Goal: Task Accomplishment & Management: Complete application form

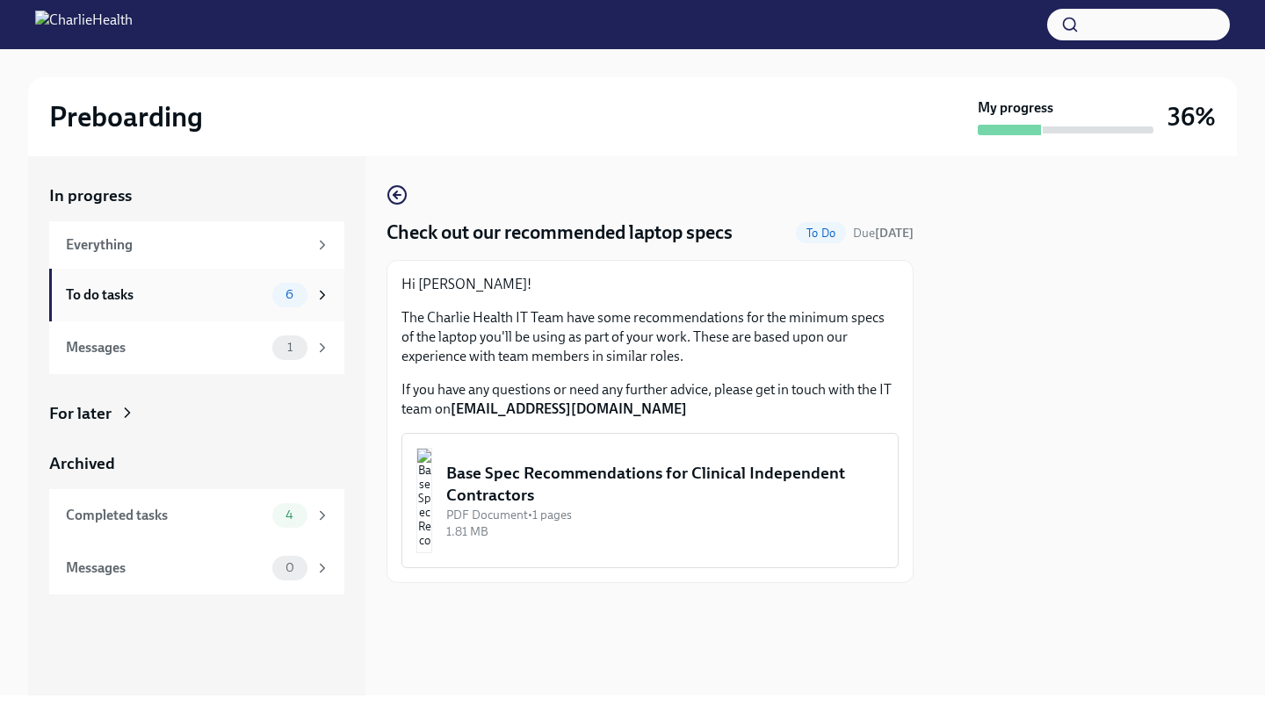
click at [209, 304] on div "To do tasks 6" at bounding box center [198, 295] width 264 height 25
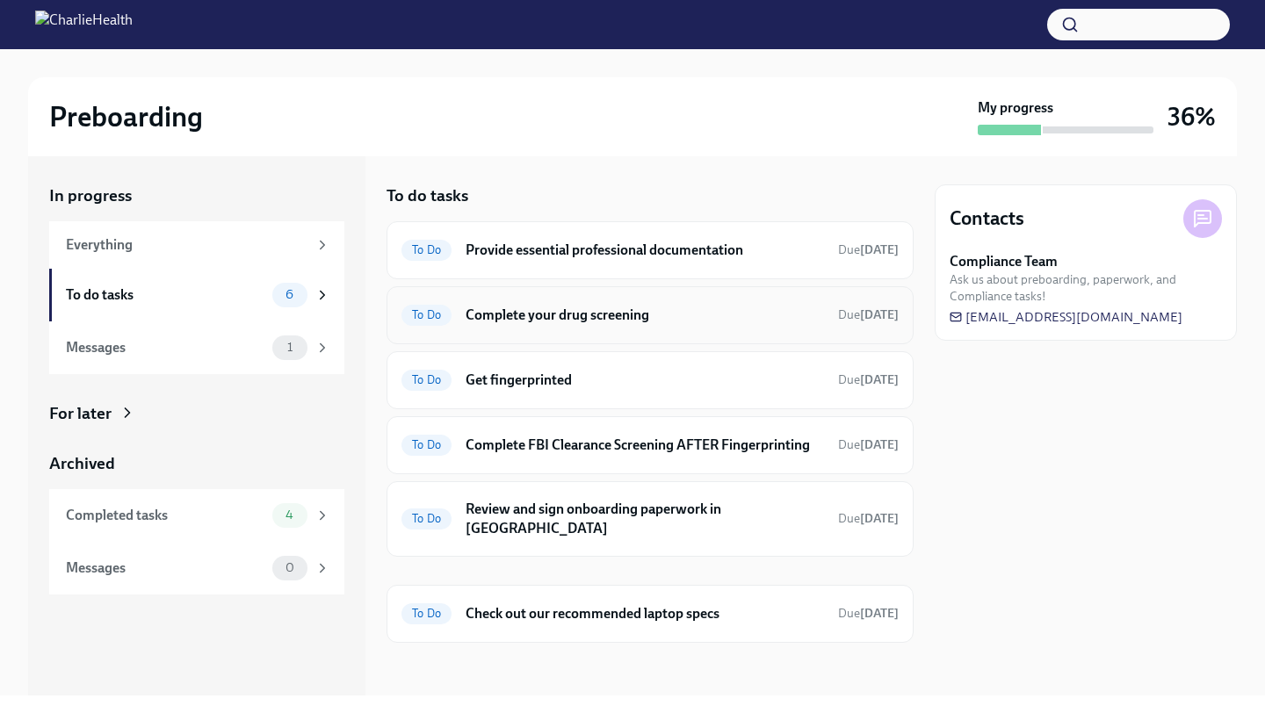
click at [661, 329] on div "To Do Complete your drug screening Due [DATE]" at bounding box center [650, 315] width 527 height 58
click at [430, 315] on span "To Do" at bounding box center [426, 314] width 50 height 13
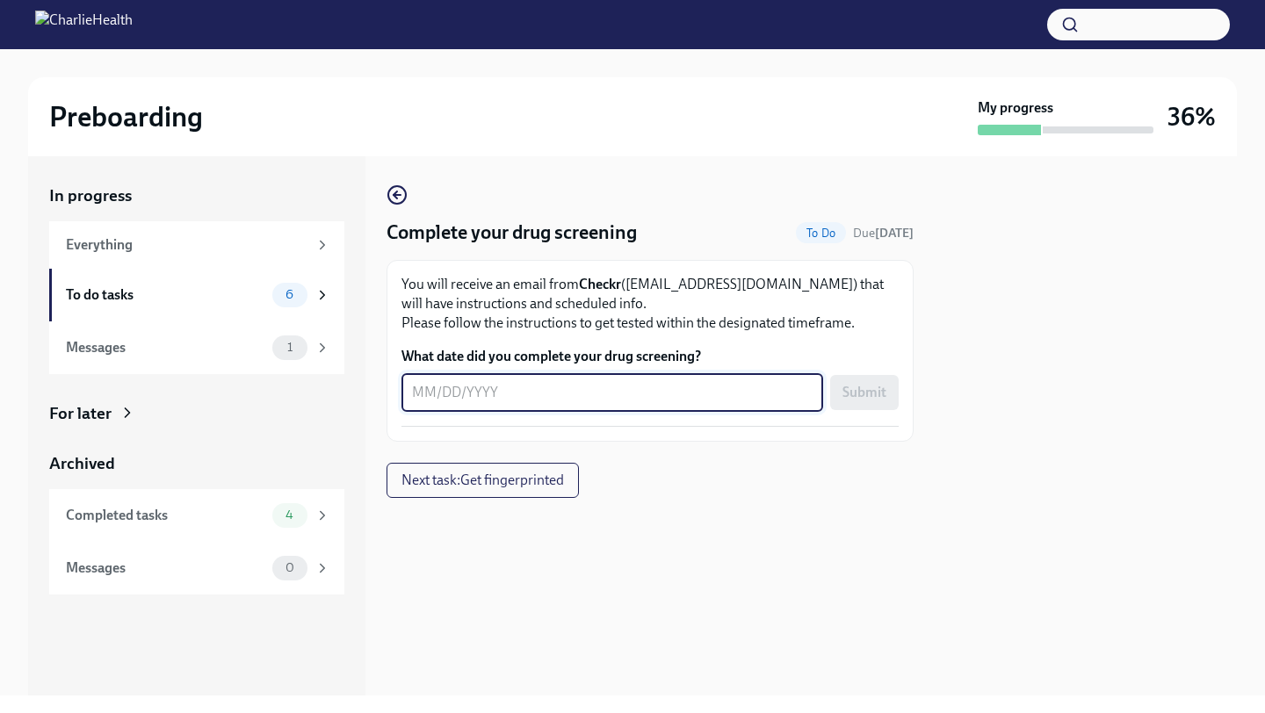
click at [439, 387] on textarea "What date did you complete your drug screening?" at bounding box center [612, 392] width 401 height 21
type textarea "[DATE]"
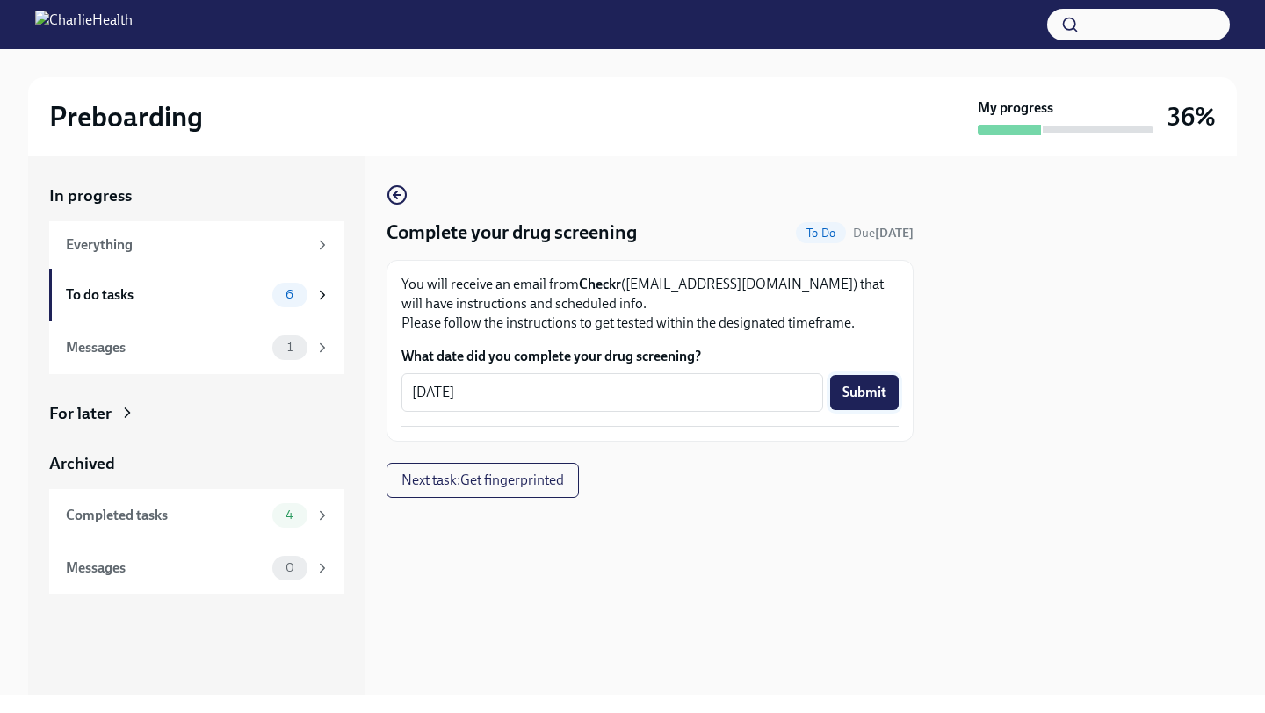
click at [877, 388] on span "Submit" at bounding box center [864, 393] width 44 height 18
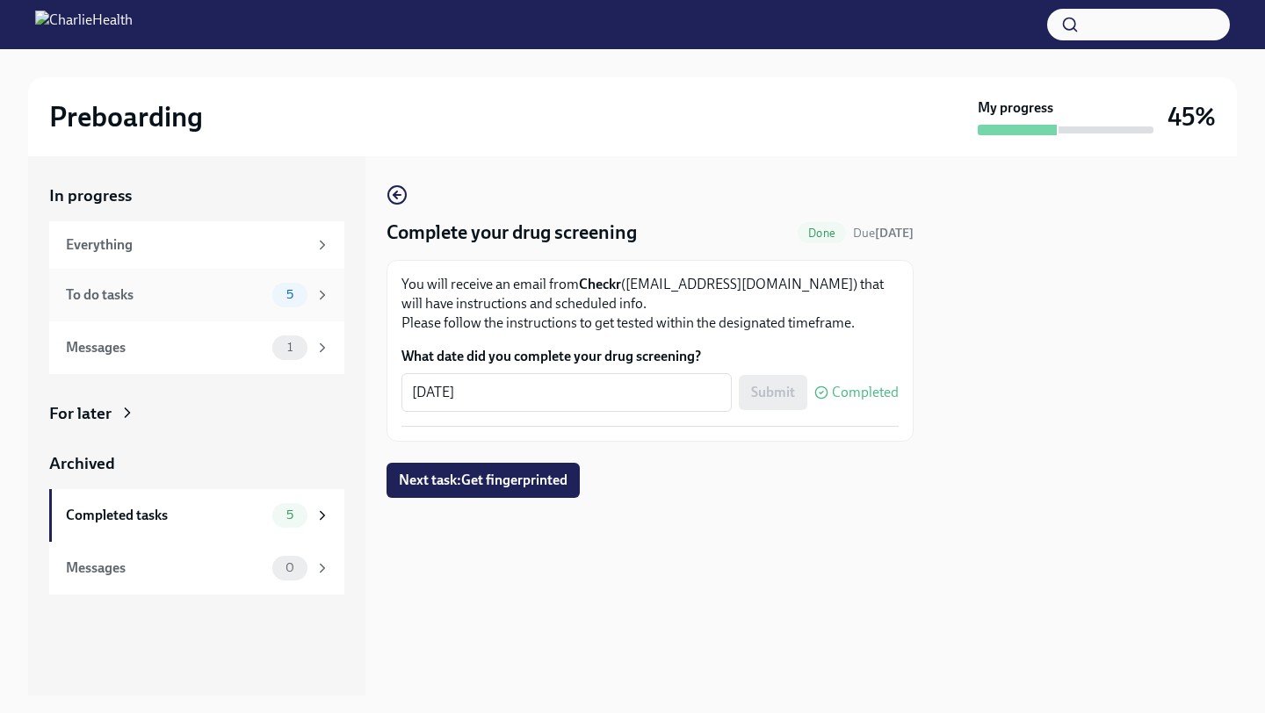
click at [213, 295] on div "To do tasks" at bounding box center [165, 294] width 199 height 19
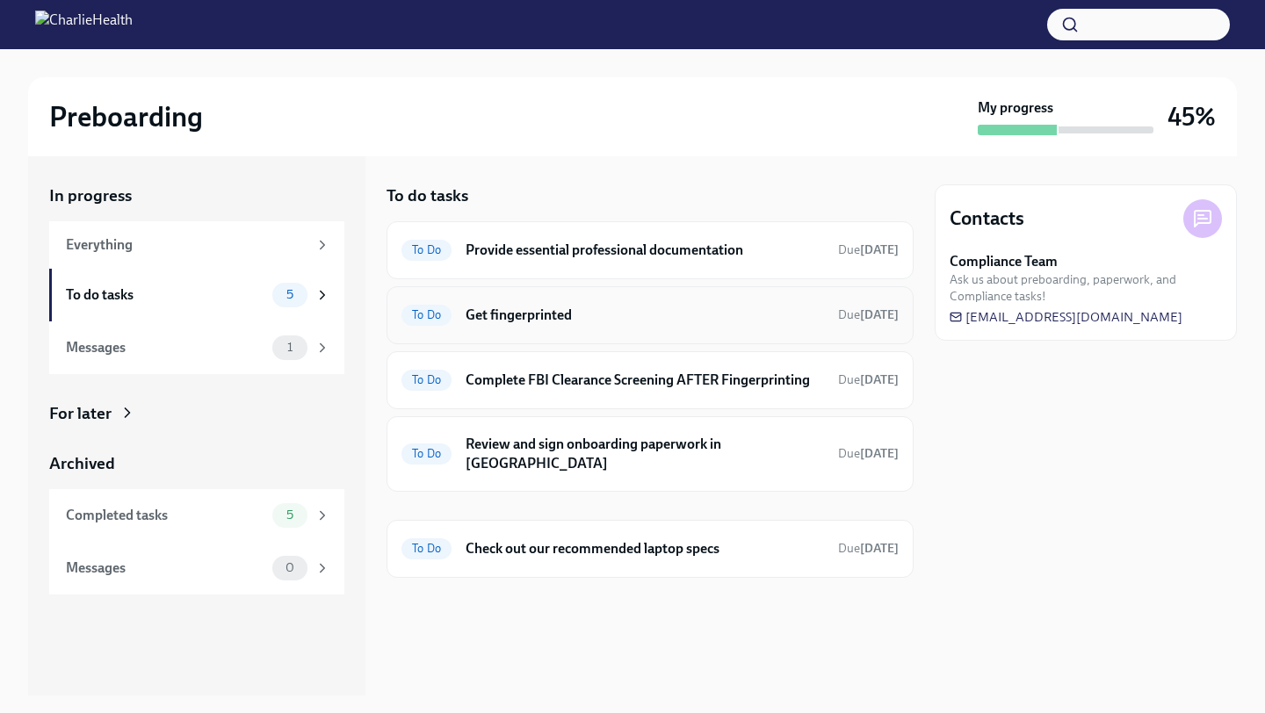
click at [591, 308] on h6 "Get fingerprinted" at bounding box center [645, 315] width 358 height 19
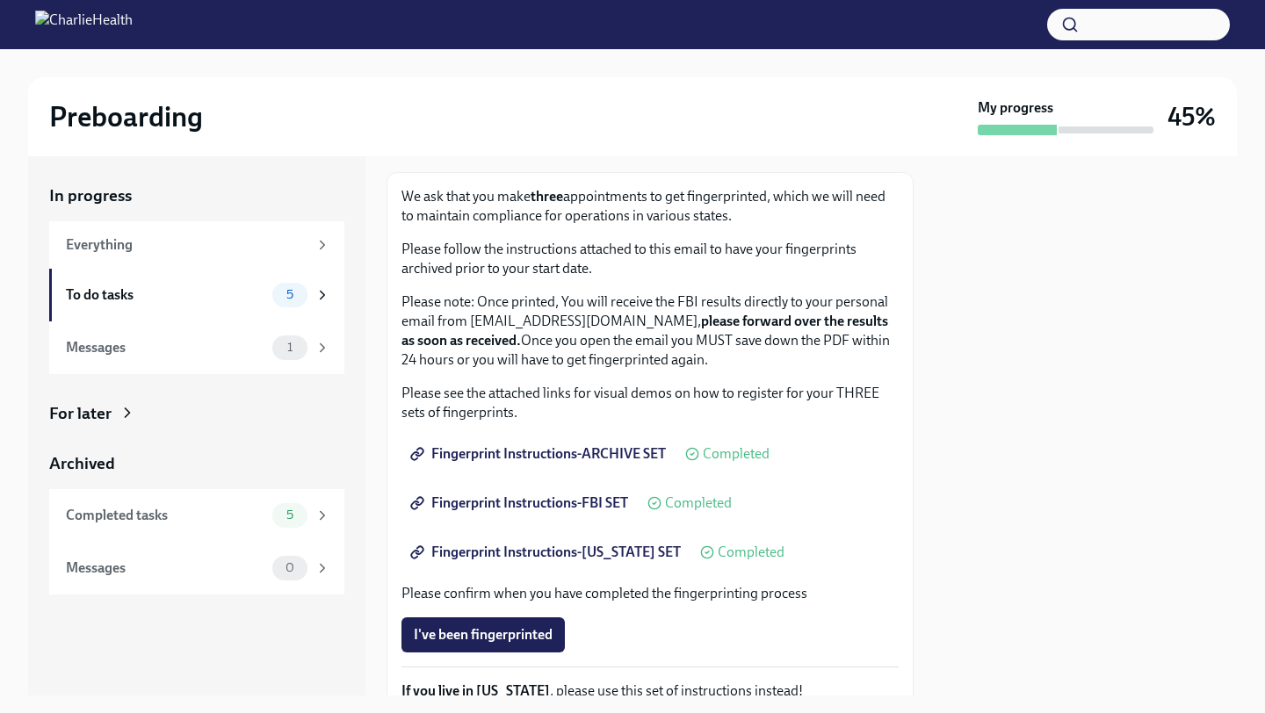
scroll to position [125, 0]
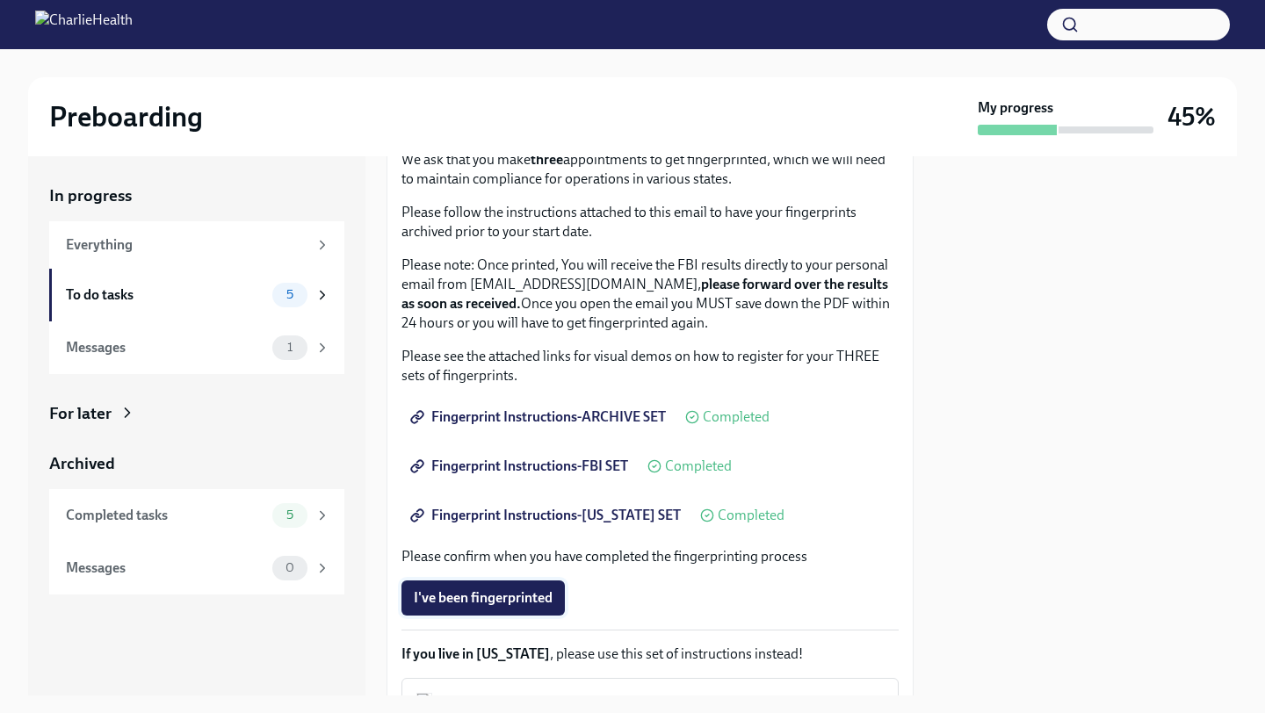
click at [504, 593] on span "I've been fingerprinted" at bounding box center [483, 598] width 139 height 18
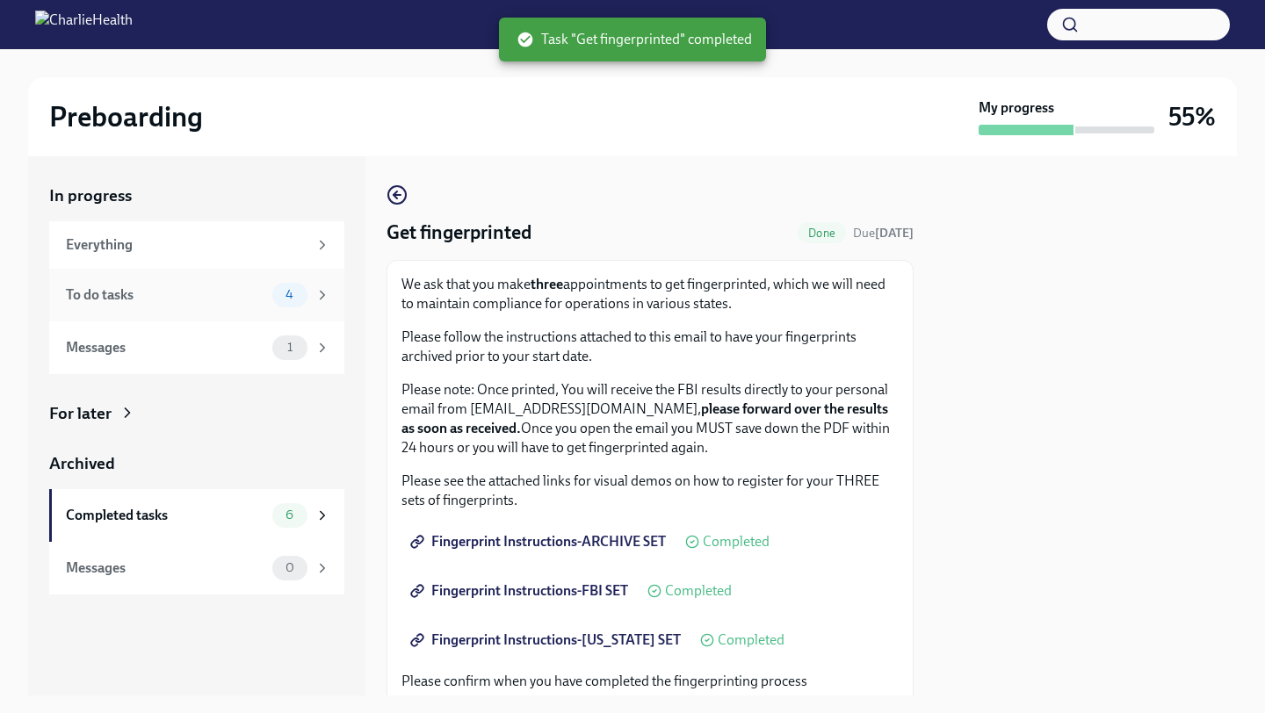
click at [147, 299] on div "To do tasks" at bounding box center [165, 294] width 199 height 19
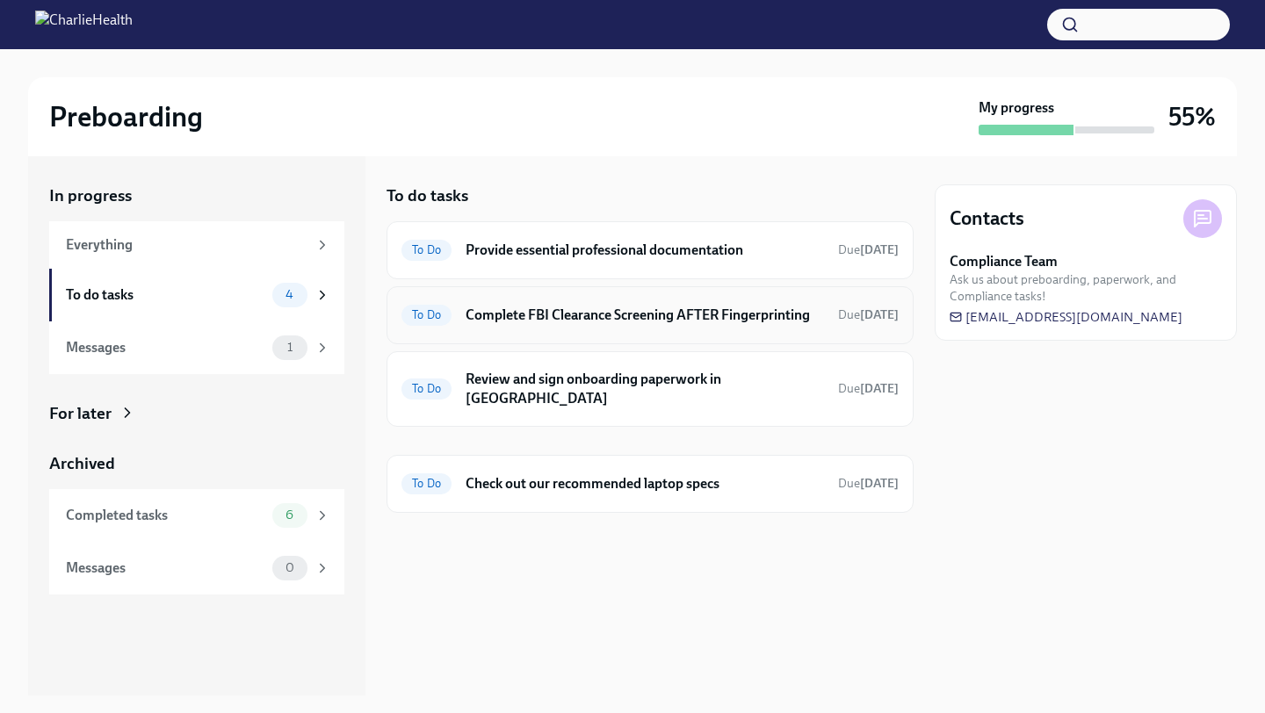
click at [697, 309] on h6 "Complete FBI Clearance Screening AFTER Fingerprinting" at bounding box center [645, 315] width 358 height 19
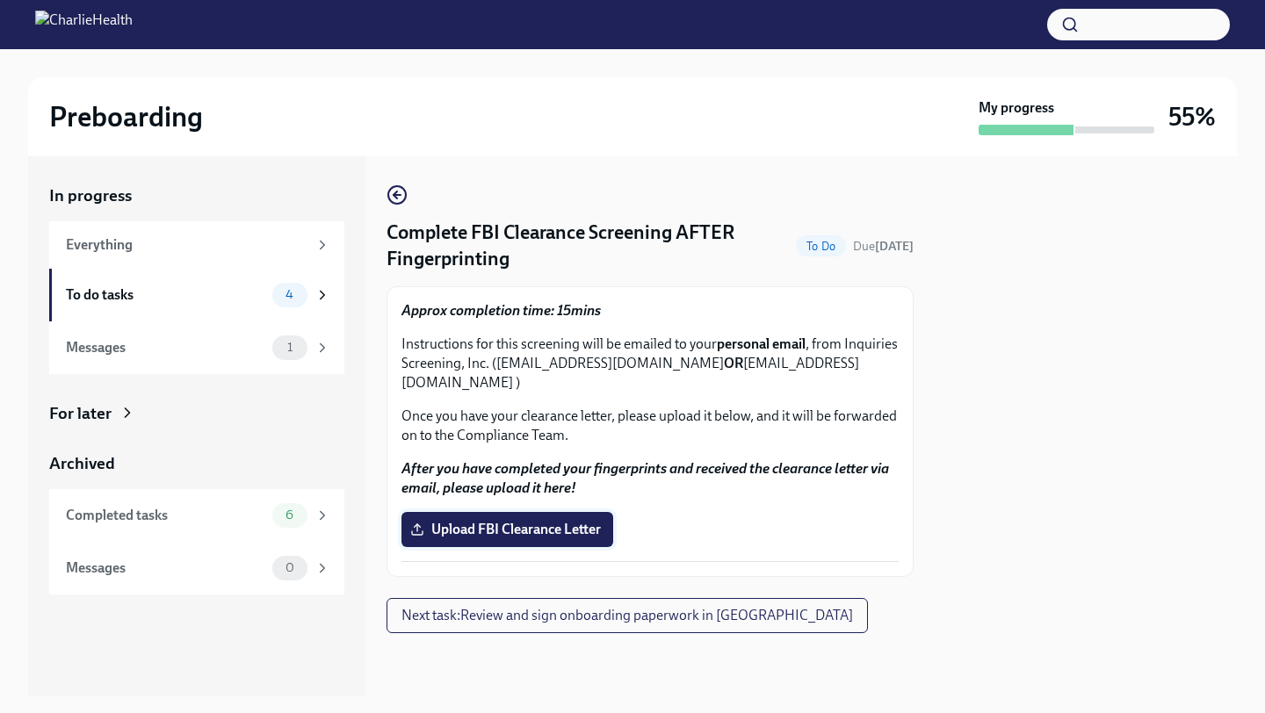
click at [506, 521] on span "Upload FBI Clearance Letter" at bounding box center [507, 530] width 187 height 18
click at [0, 0] on input "Upload FBI Clearance Letter" at bounding box center [0, 0] width 0 height 0
drag, startPoint x: 496, startPoint y: 359, endPoint x: 720, endPoint y: 370, distance: 224.2
click at [720, 370] on p "Instructions for this screening will be emailed to your personal email , from I…" at bounding box center [649, 364] width 497 height 58
copy p "[EMAIL_ADDRESS][DOMAIN_NAME]"
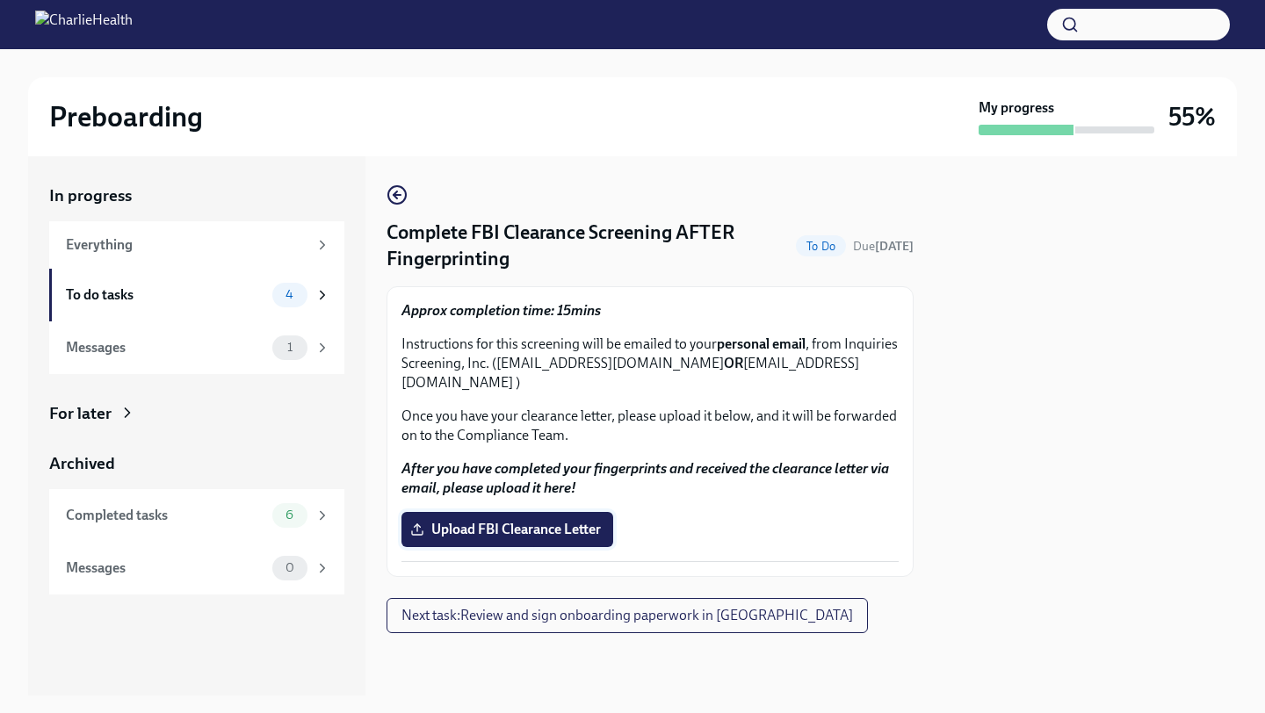
click at [505, 521] on span "Upload FBI Clearance Letter" at bounding box center [507, 530] width 187 height 18
click at [0, 0] on input "Upload FBI Clearance Letter" at bounding box center [0, 0] width 0 height 0
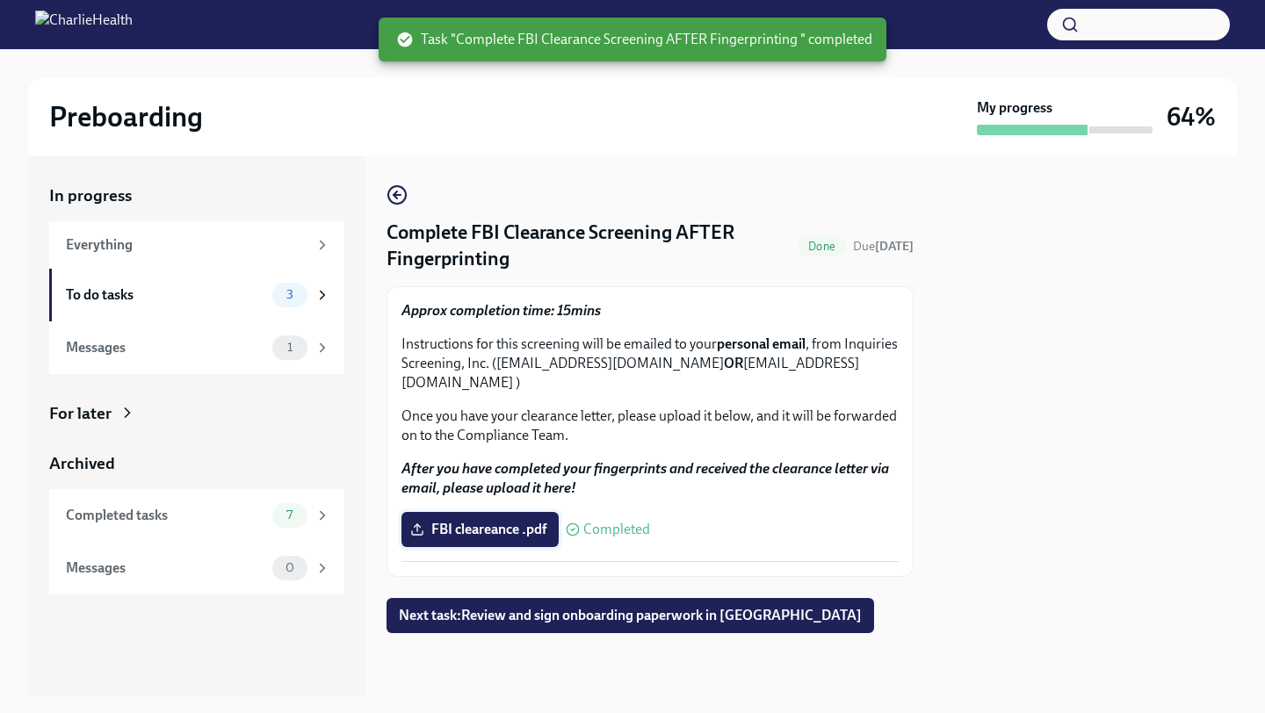
click at [418, 523] on icon at bounding box center [417, 530] width 14 height 14
click at [0, 0] on input "FBI cleareance .pdf" at bounding box center [0, 0] width 0 height 0
click at [598, 523] on span "Completed" at bounding box center [616, 530] width 67 height 14
click at [529, 521] on span "FBI cleareance .pdf" at bounding box center [480, 530] width 133 height 18
click at [0, 0] on input "FBI cleareance .pdf" at bounding box center [0, 0] width 0 height 0
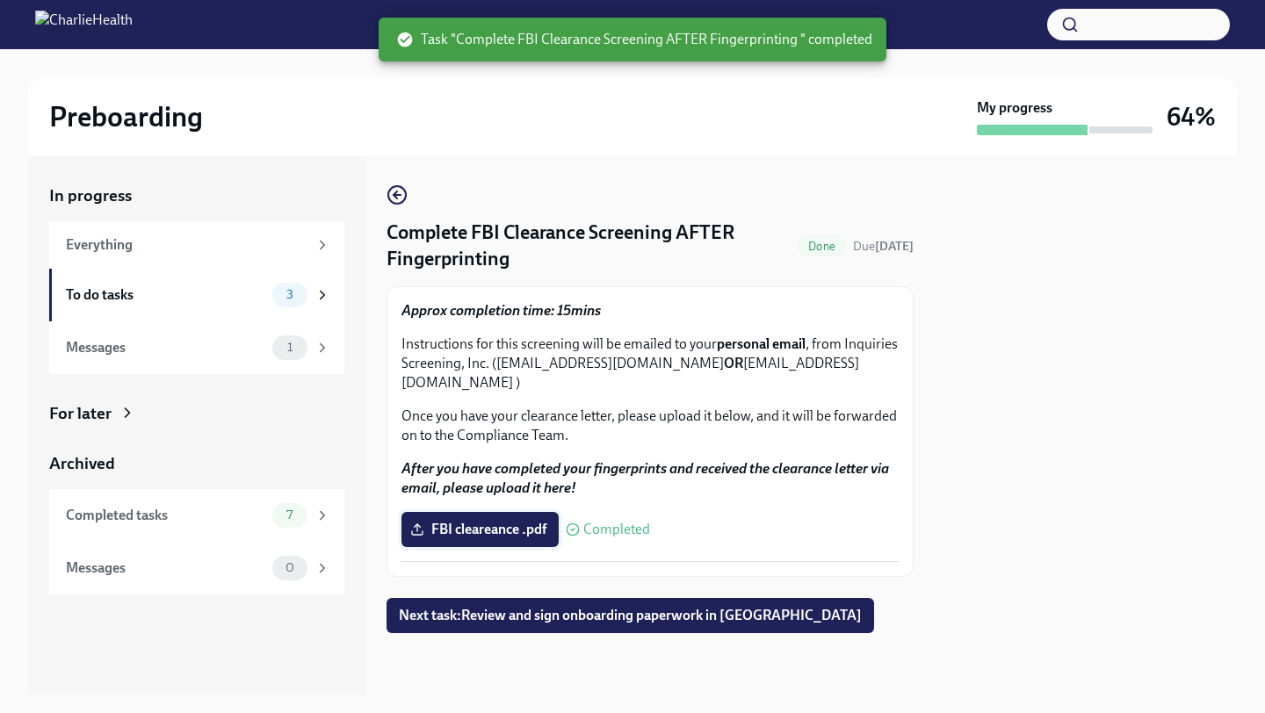
click at [454, 521] on span "FBI cleareance .pdf" at bounding box center [480, 530] width 133 height 18
click at [0, 0] on input "FBI cleareance .pdf" at bounding box center [0, 0] width 0 height 0
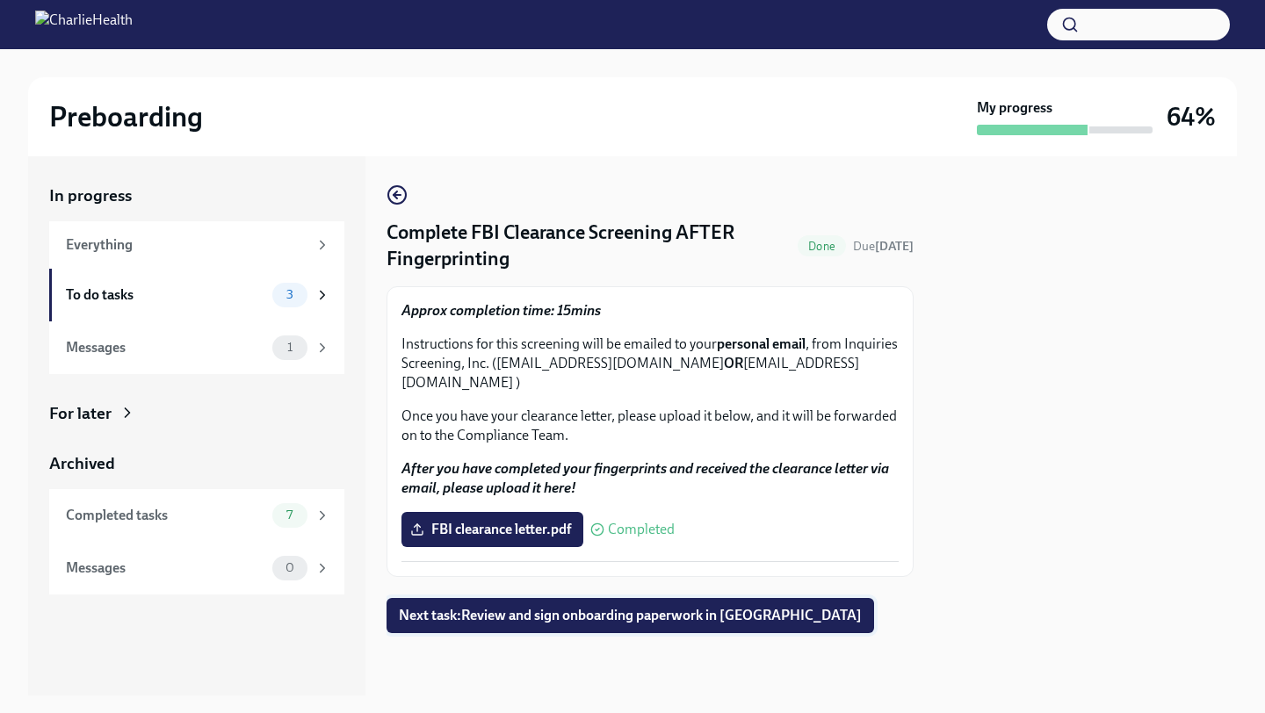
click at [524, 607] on span "Next task : Review and sign onboarding paperwork in [GEOGRAPHIC_DATA]" at bounding box center [630, 616] width 463 height 18
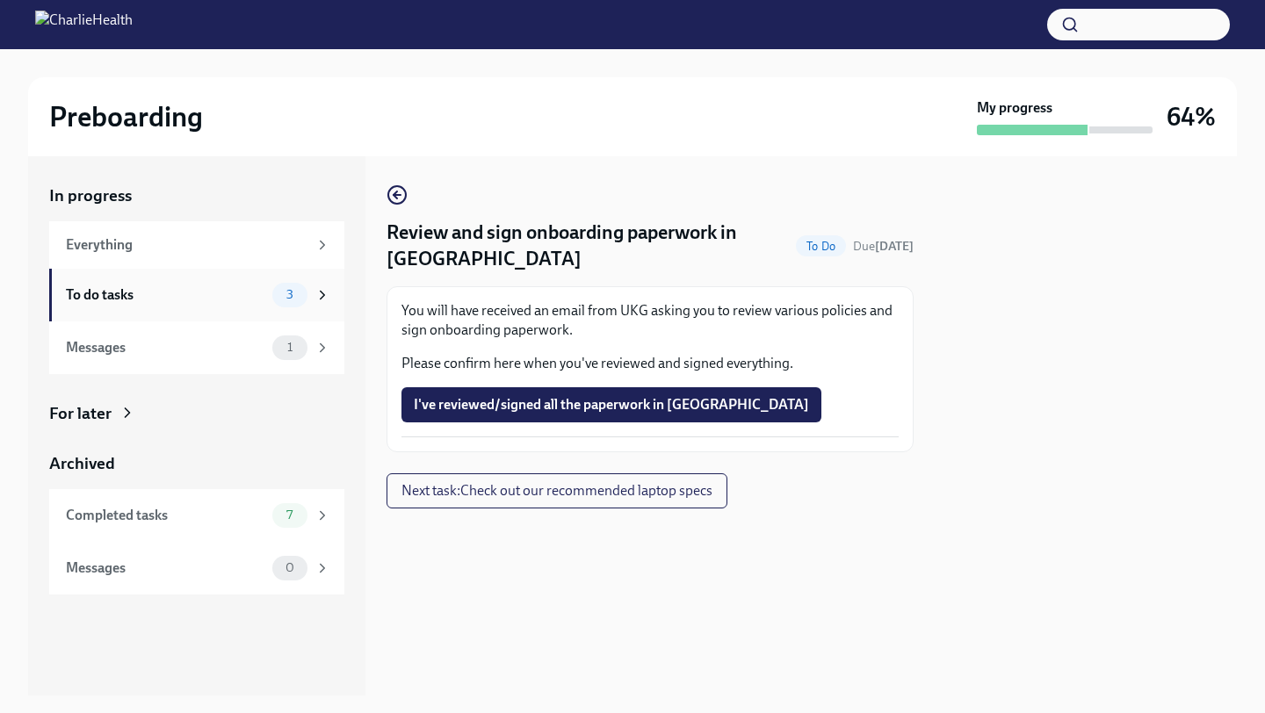
click at [228, 298] on div "To do tasks" at bounding box center [165, 294] width 199 height 19
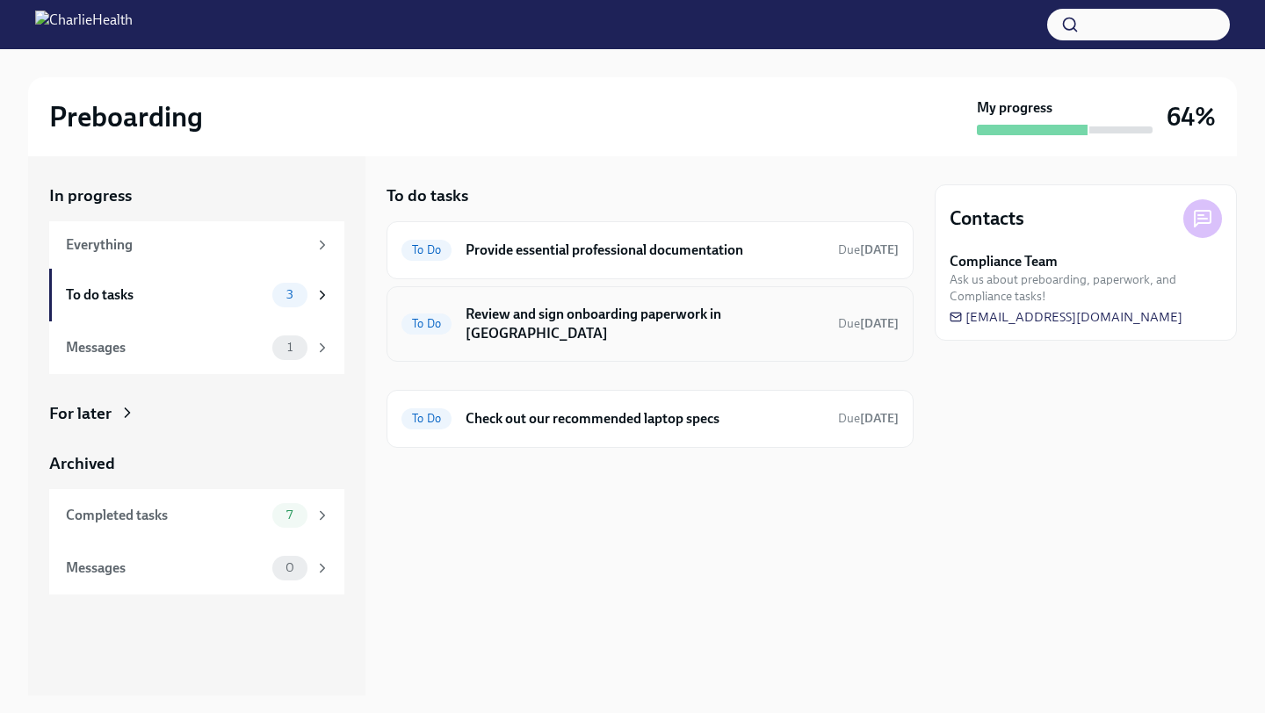
click at [562, 319] on h6 "Review and sign onboarding paperwork in [GEOGRAPHIC_DATA]" at bounding box center [645, 324] width 358 height 39
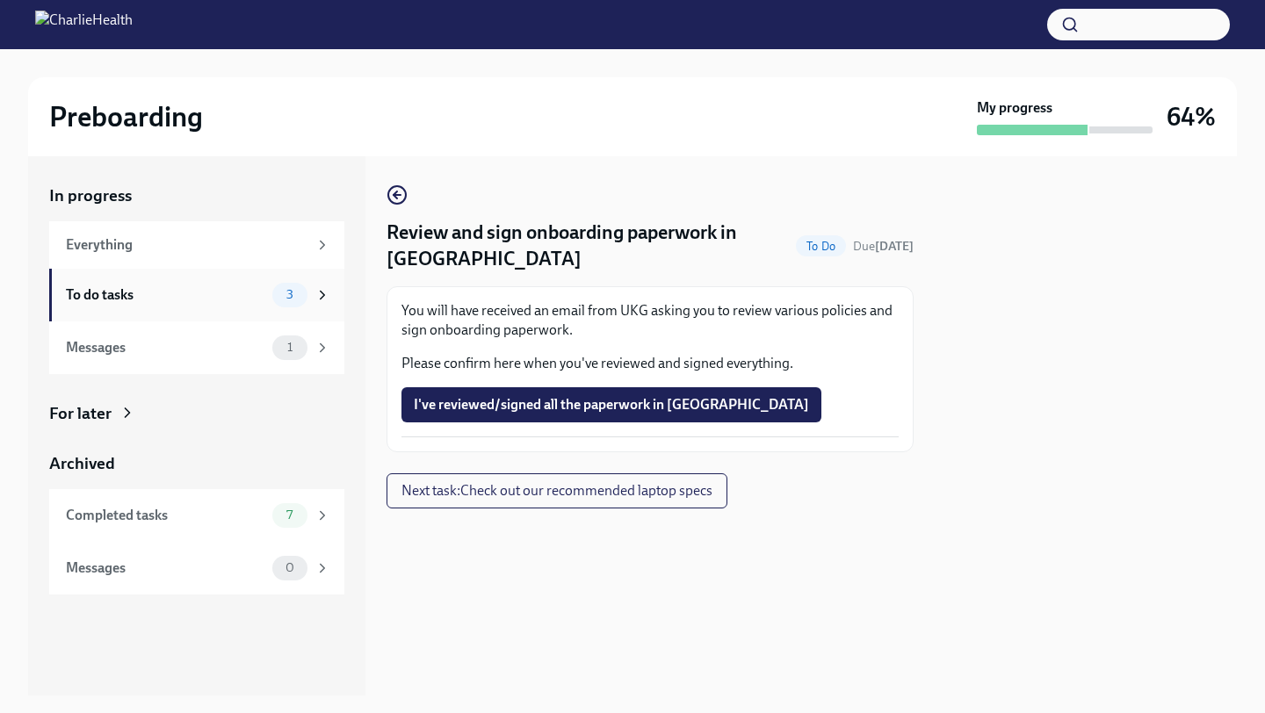
click at [241, 302] on div "To do tasks" at bounding box center [165, 294] width 199 height 19
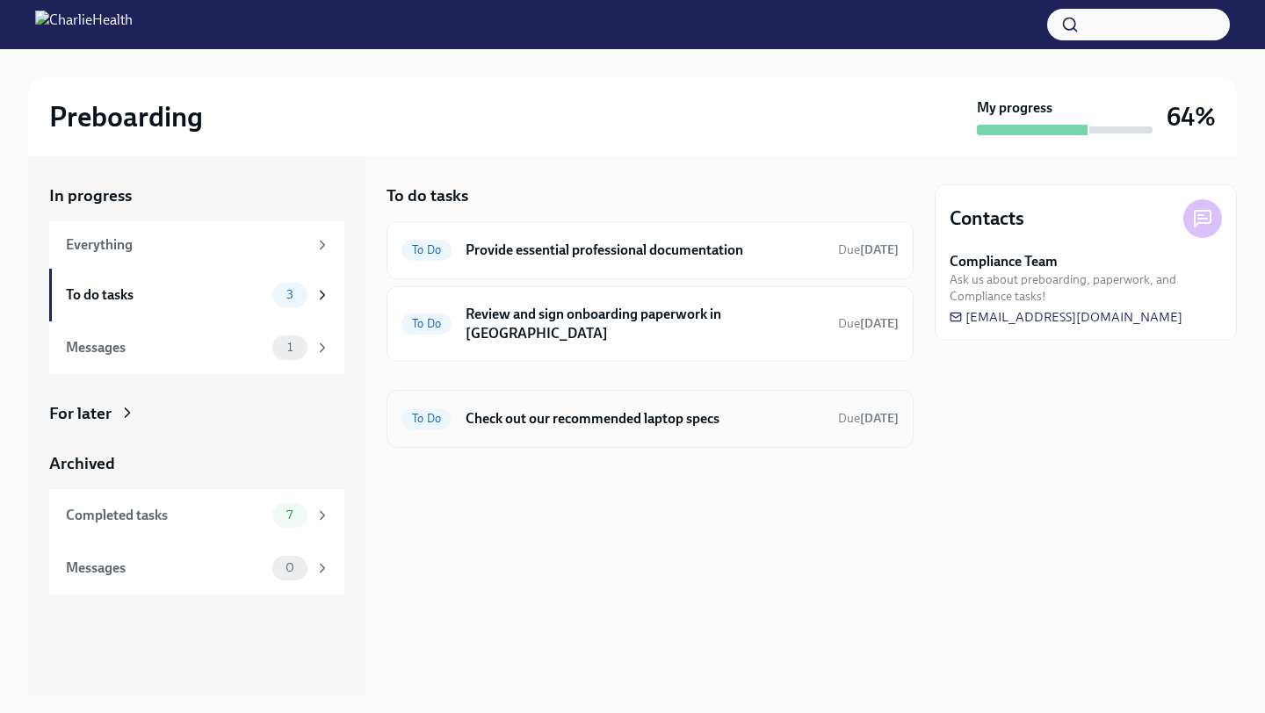
click at [486, 409] on h6 "Check out our recommended laptop specs" at bounding box center [645, 418] width 358 height 19
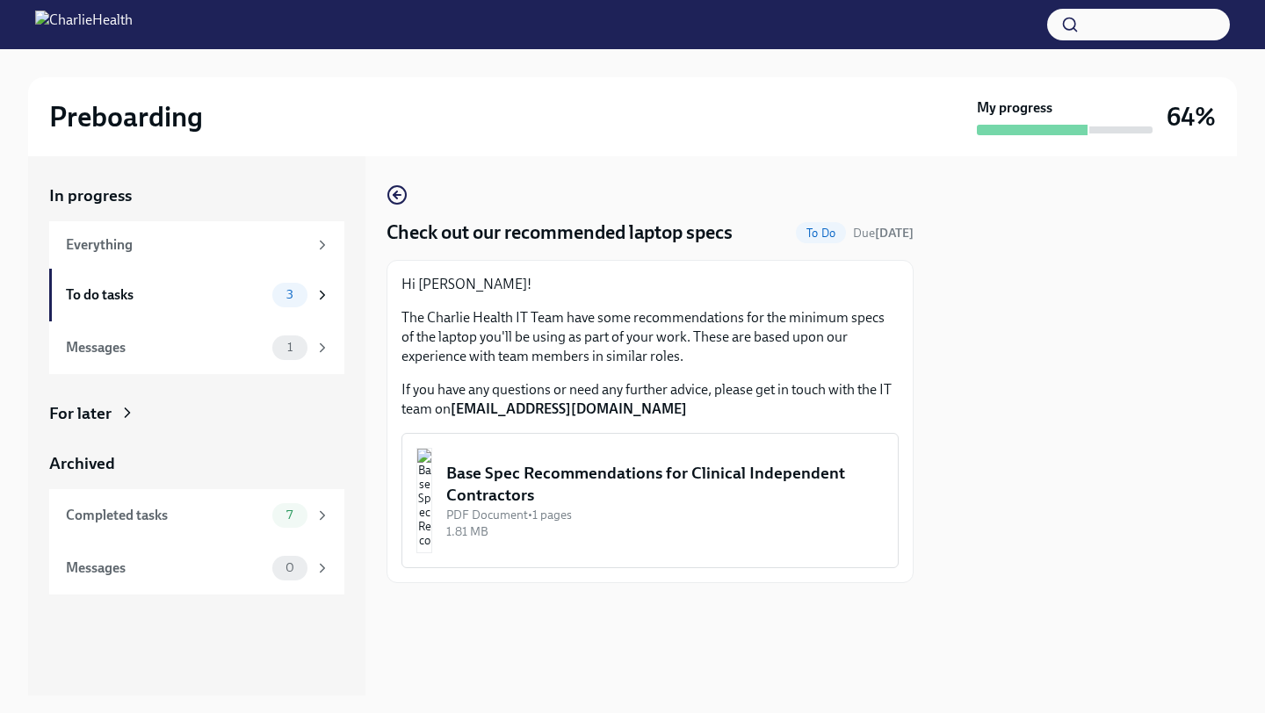
click at [432, 471] on img "button" at bounding box center [424, 500] width 16 height 105
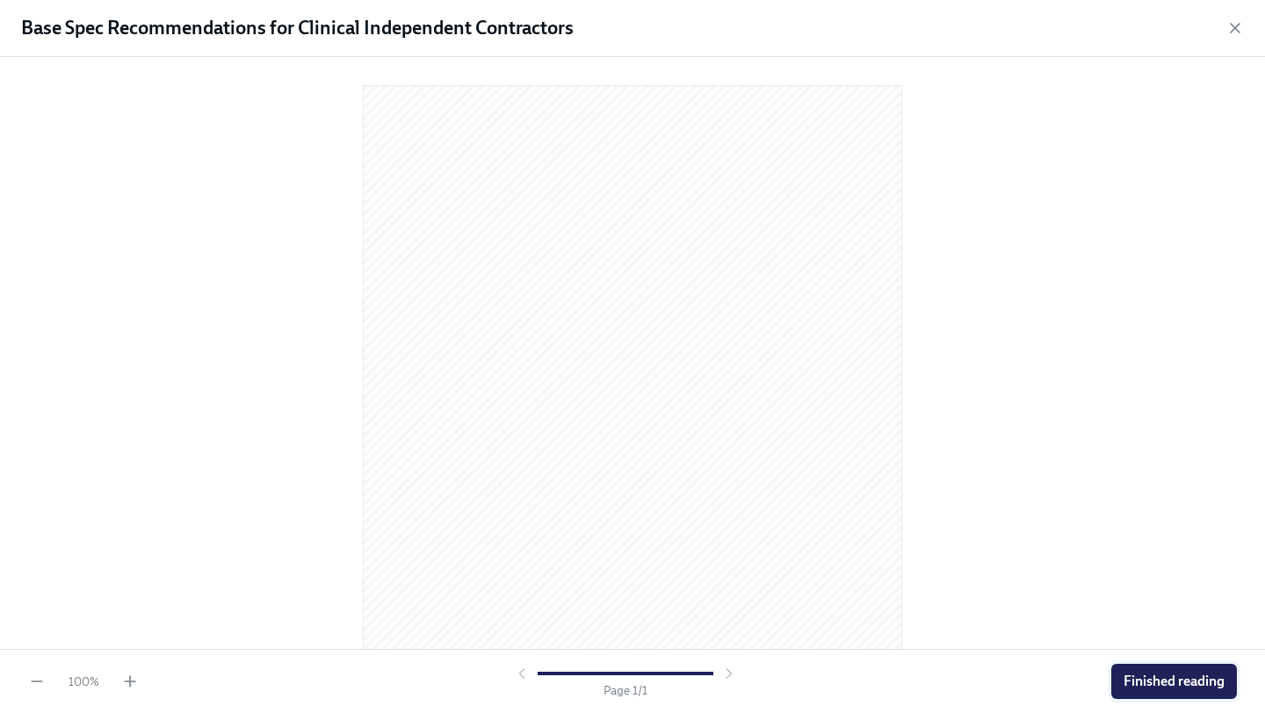
click at [1203, 681] on span "Finished reading" at bounding box center [1174, 682] width 101 height 18
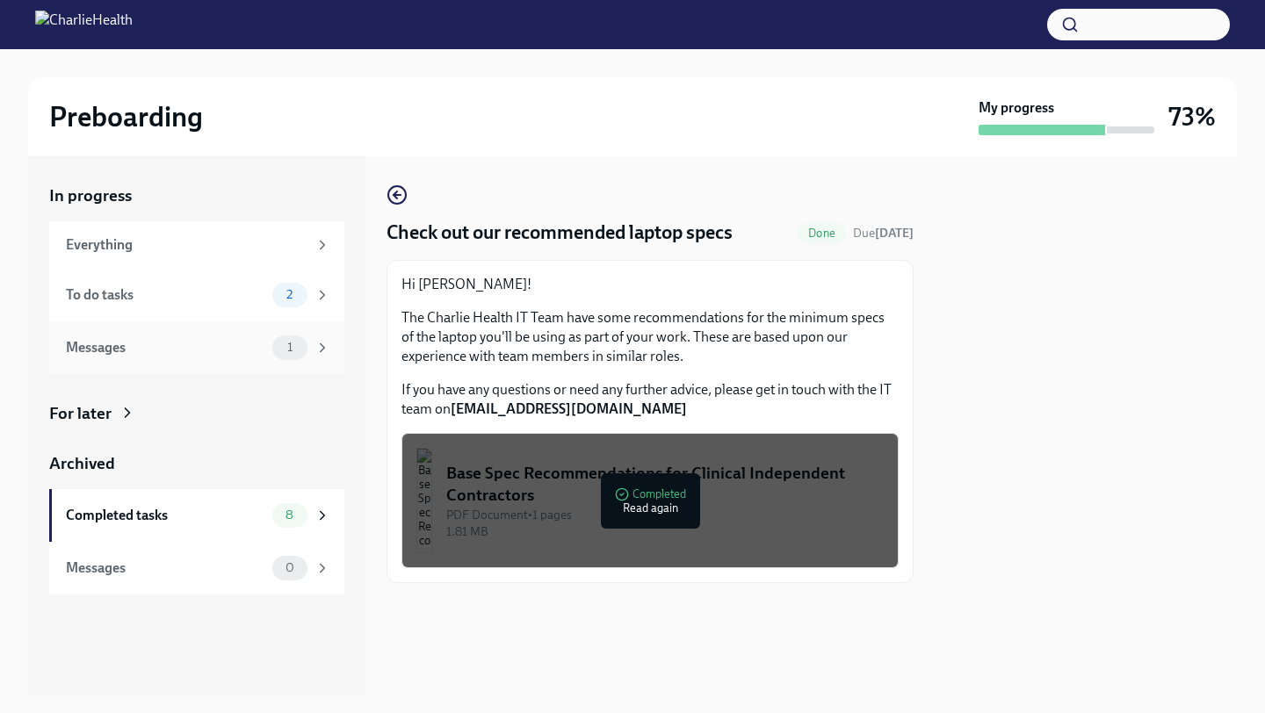
click at [221, 352] on div "Messages" at bounding box center [165, 347] width 199 height 19
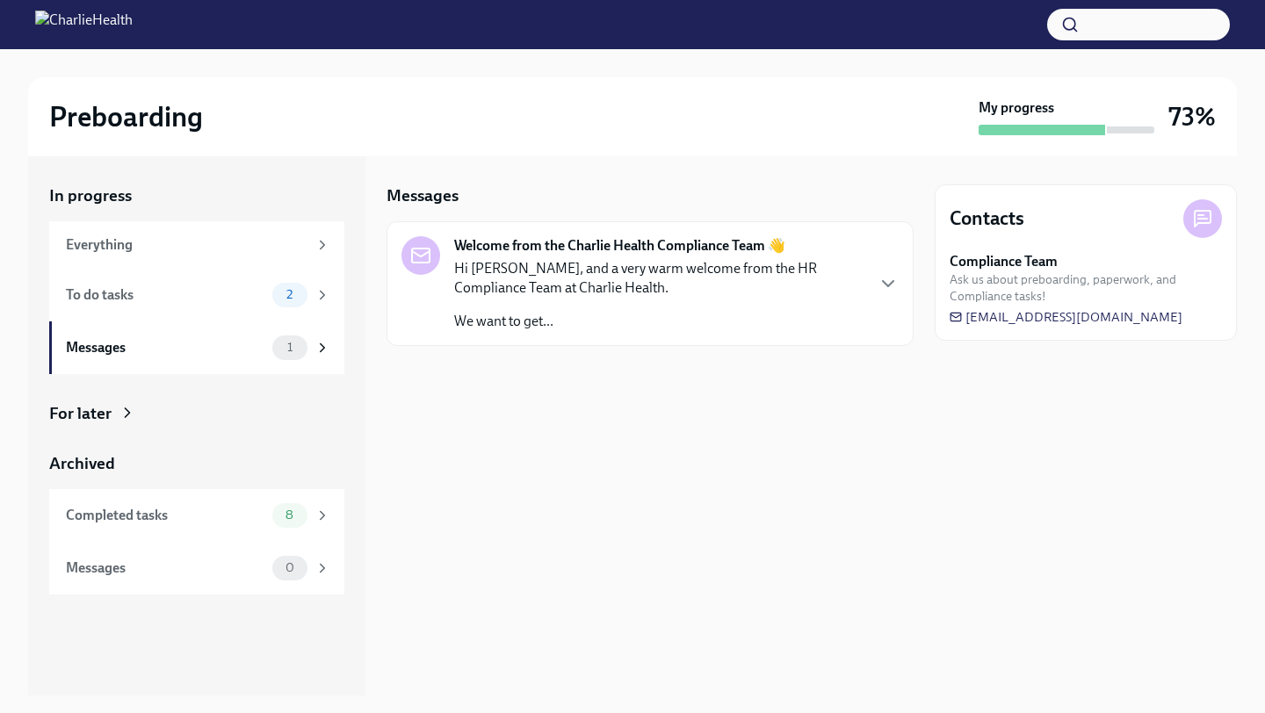
click at [602, 298] on div "Hi [PERSON_NAME], and a very warm welcome from the HR Compliance Team at Charli…" at bounding box center [658, 295] width 409 height 72
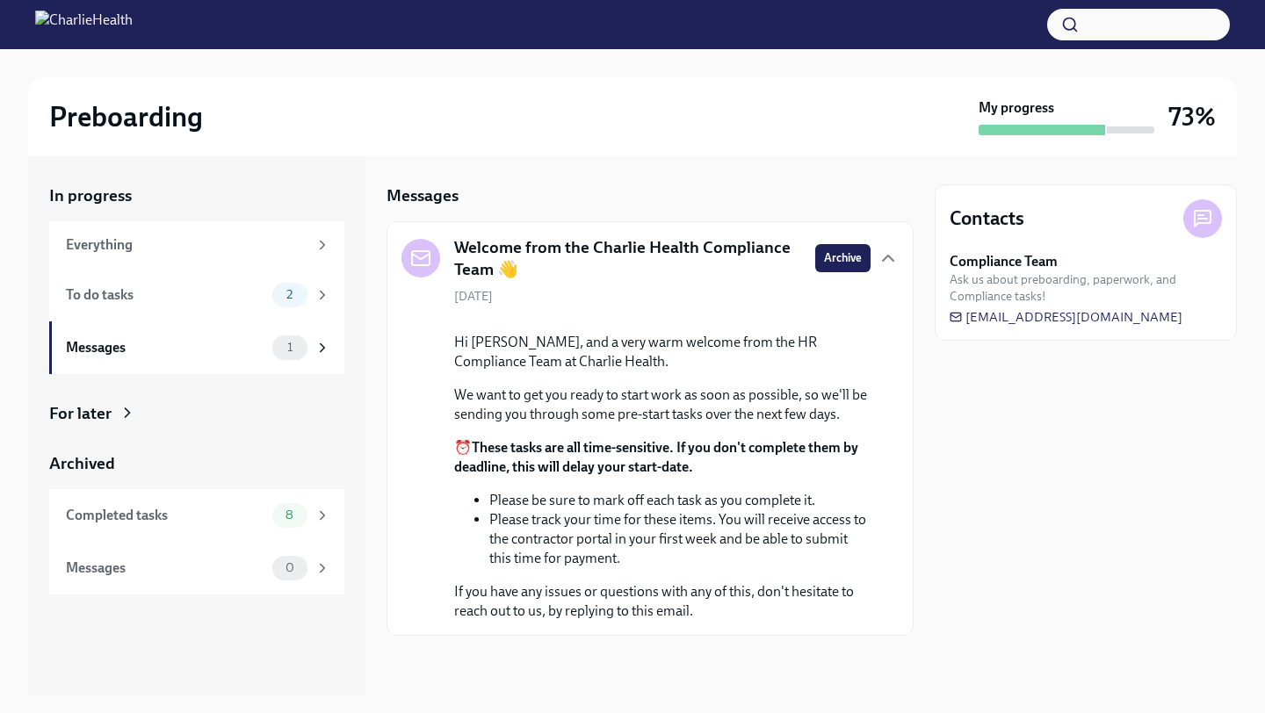
scroll to position [116, 0]
click at [153, 299] on div "To do tasks" at bounding box center [165, 294] width 199 height 19
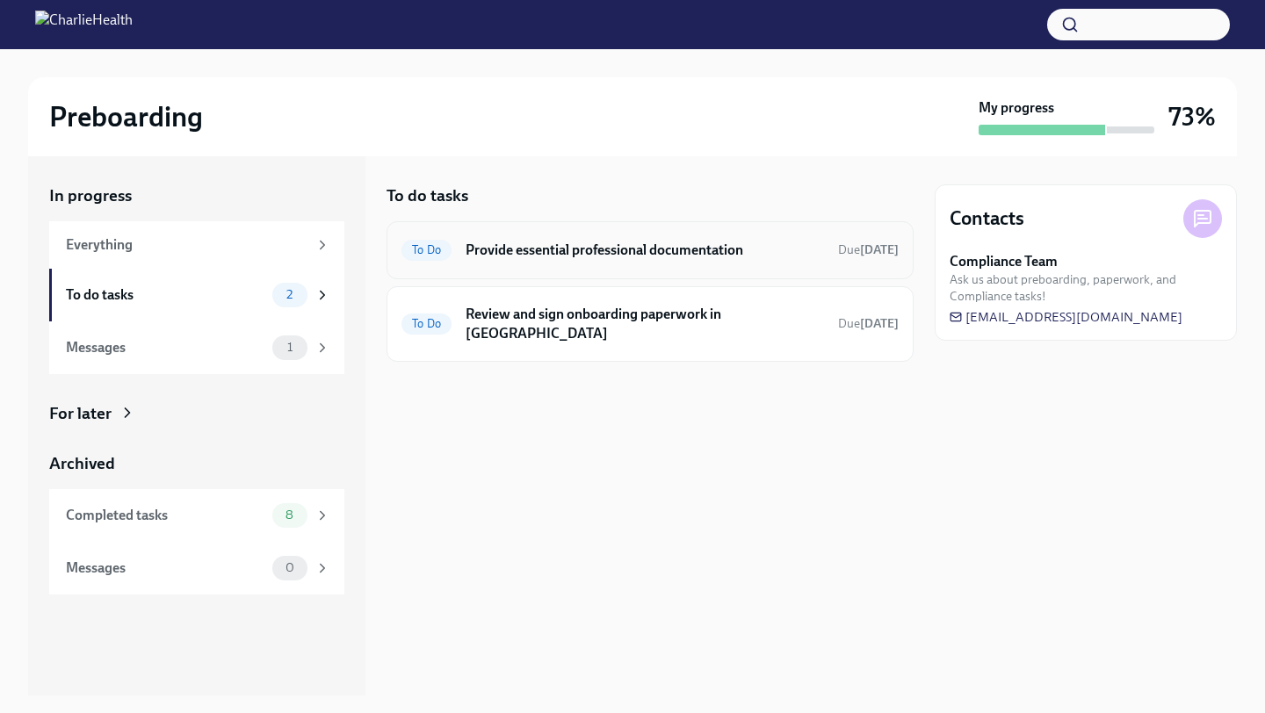
click at [537, 264] on div "To Do Provide essential professional documentation Due [DATE]" at bounding box center [649, 250] width 497 height 28
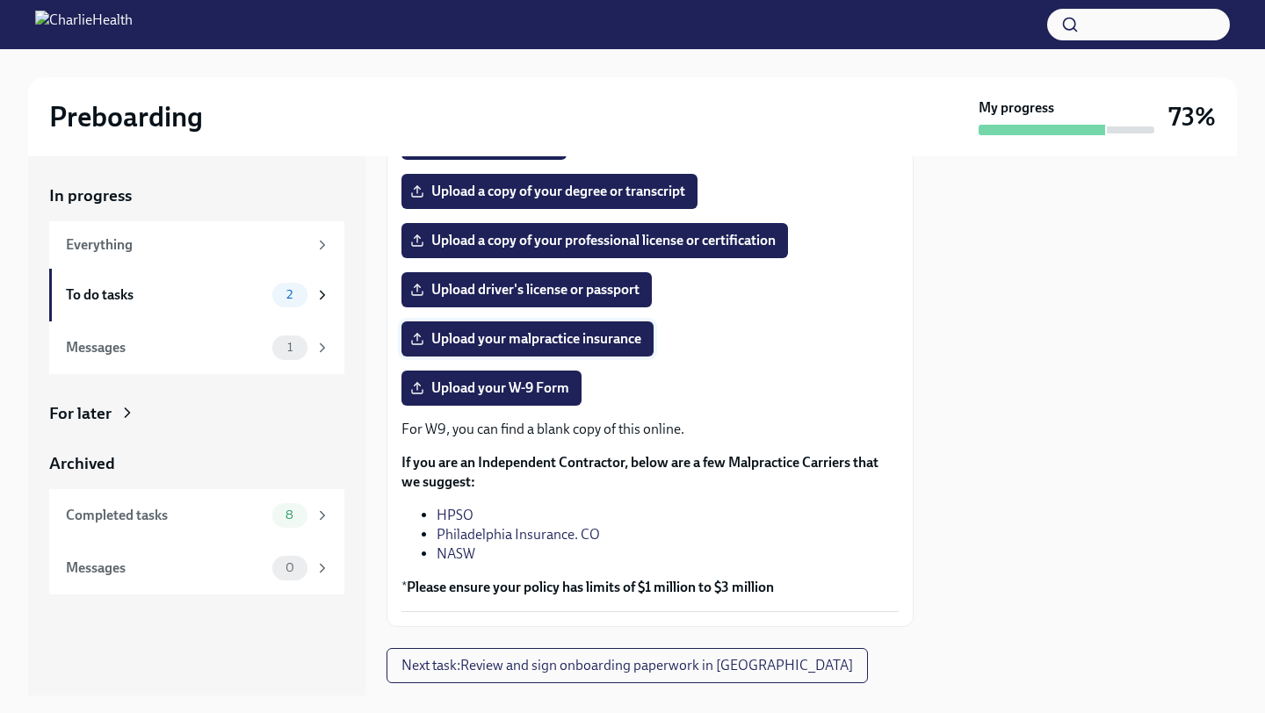
scroll to position [349, 0]
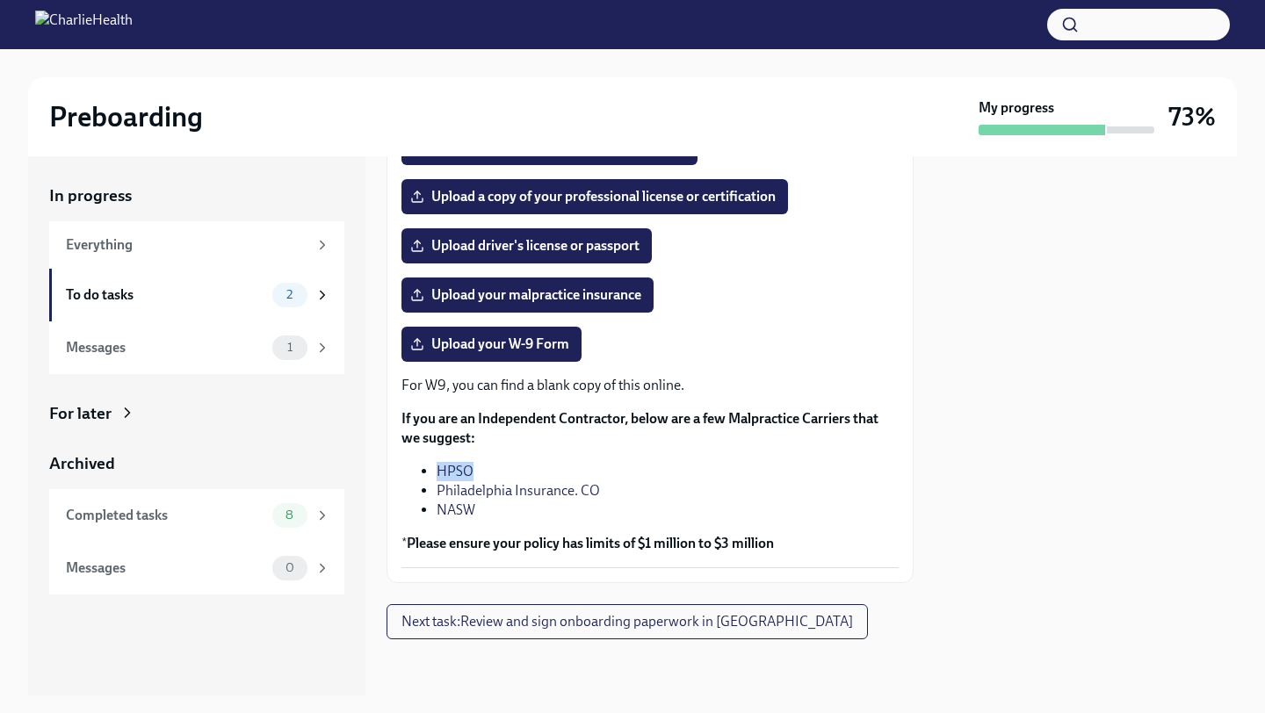
drag, startPoint x: 480, startPoint y: 465, endPoint x: 437, endPoint y: 467, distance: 43.1
click at [437, 467] on li "HPSO" at bounding box center [668, 471] width 462 height 19
copy link "HPSO"
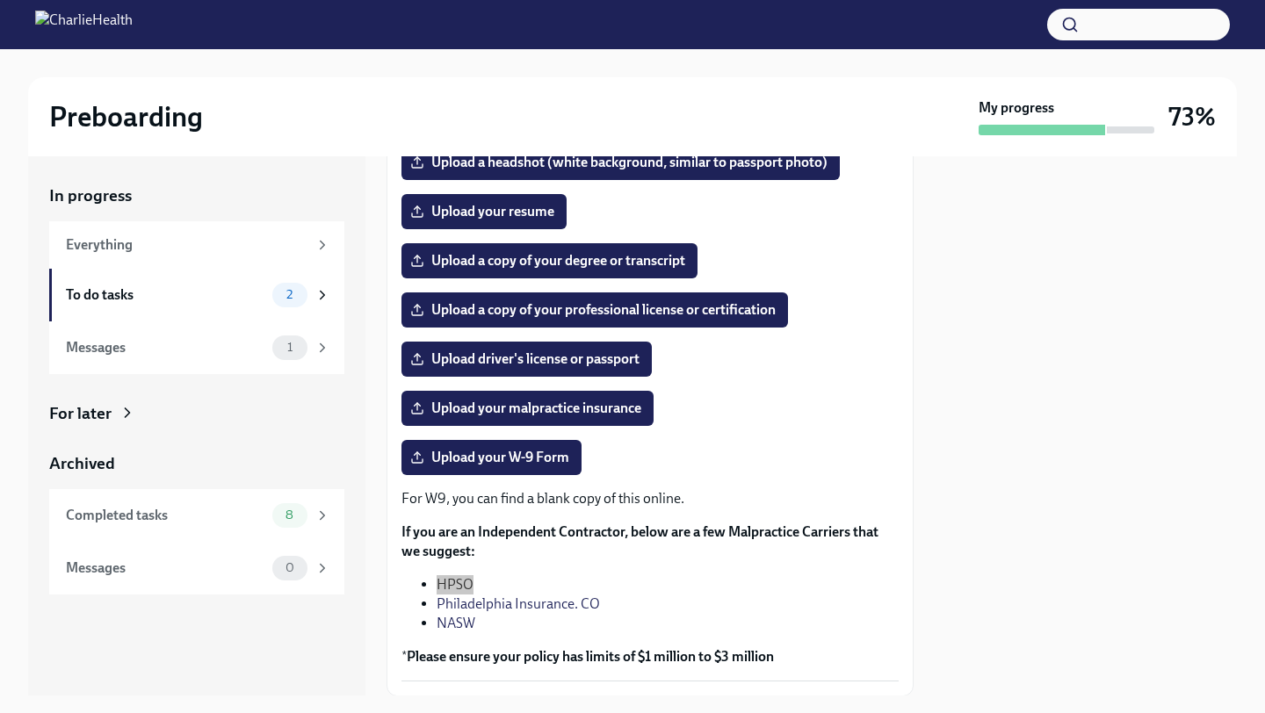
scroll to position [230, 0]
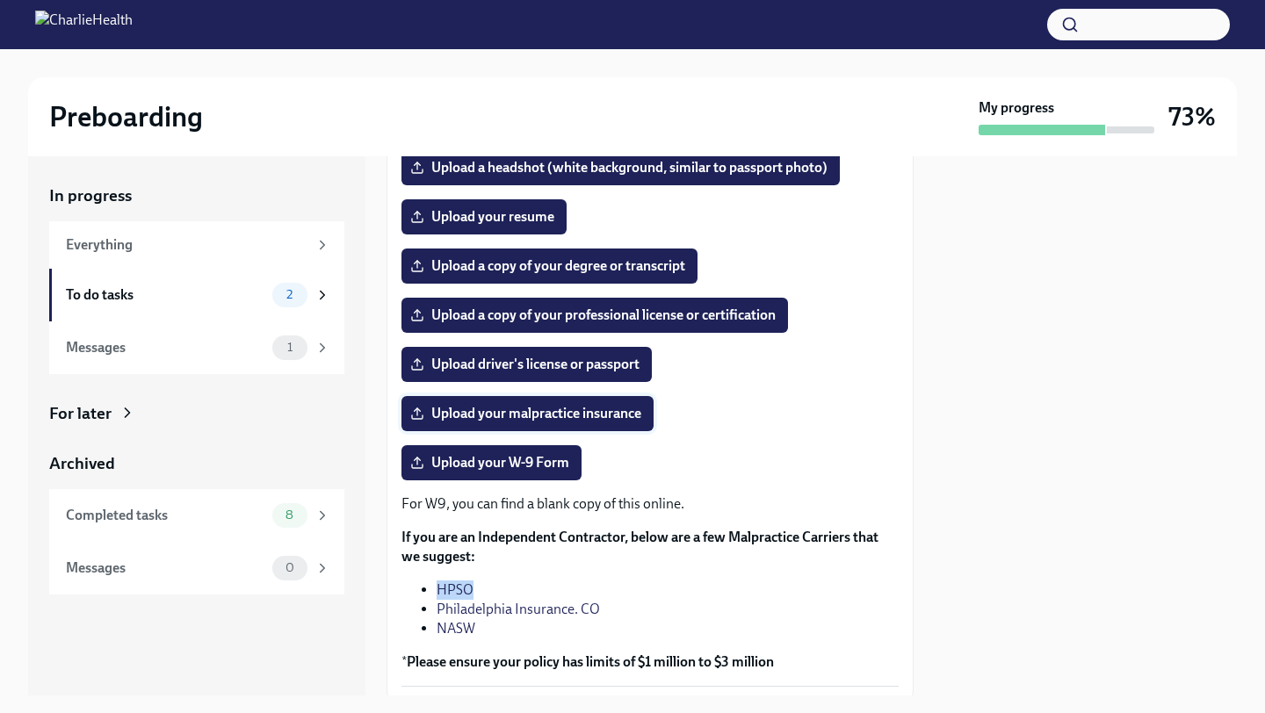
click at [615, 417] on span "Upload your malpractice insurance" at bounding box center [528, 414] width 228 height 18
click at [0, 0] on input "Upload your malpractice insurance" at bounding box center [0, 0] width 0 height 0
click at [818, 252] on div "Upload a copy of your degree or transcript" at bounding box center [649, 266] width 497 height 35
click at [604, 419] on span "Upload your malpractice insurance" at bounding box center [528, 414] width 228 height 18
click at [0, 0] on input "Upload your malpractice insurance" at bounding box center [0, 0] width 0 height 0
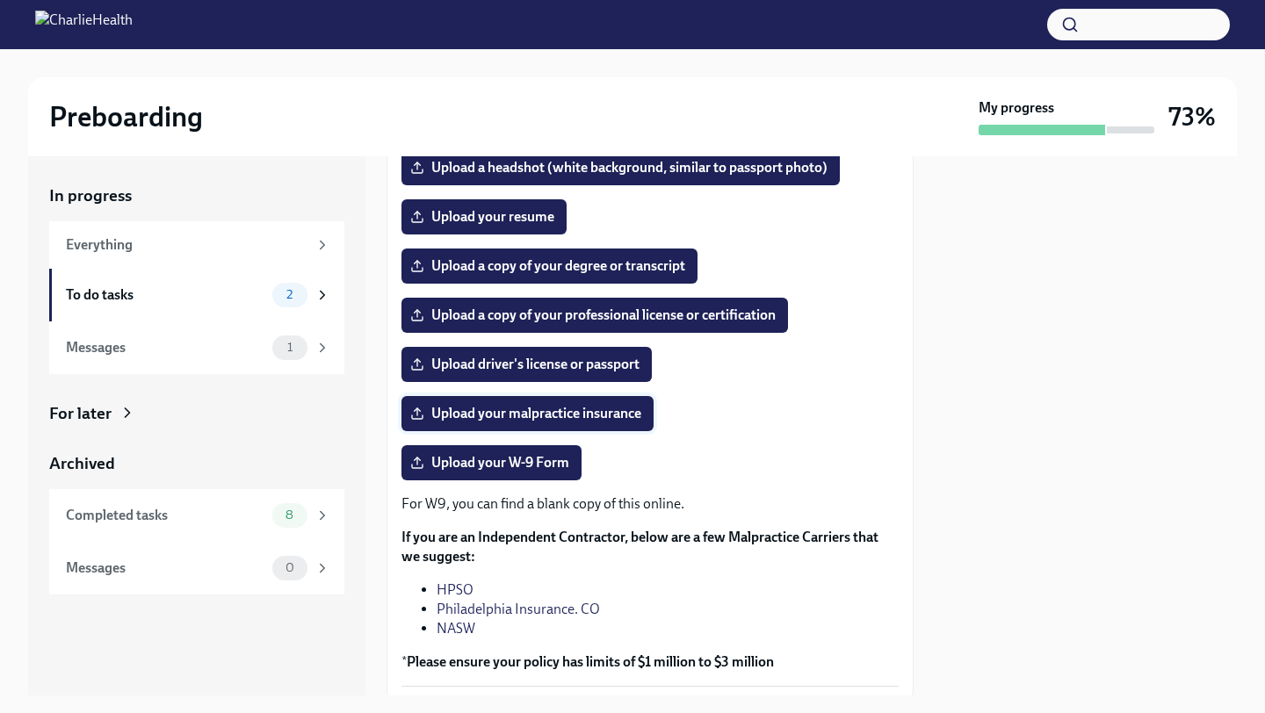
click at [467, 413] on span "Upload your malpractice insurance" at bounding box center [528, 414] width 228 height 18
click at [0, 0] on input "Upload your malpractice insurance" at bounding box center [0, 0] width 0 height 0
click at [586, 371] on span "Upload driver's license or passport" at bounding box center [527, 365] width 226 height 18
click at [0, 0] on input "Upload driver's license or passport" at bounding box center [0, 0] width 0 height 0
click at [591, 359] on span "Upload driver's license or passport" at bounding box center [527, 365] width 226 height 18
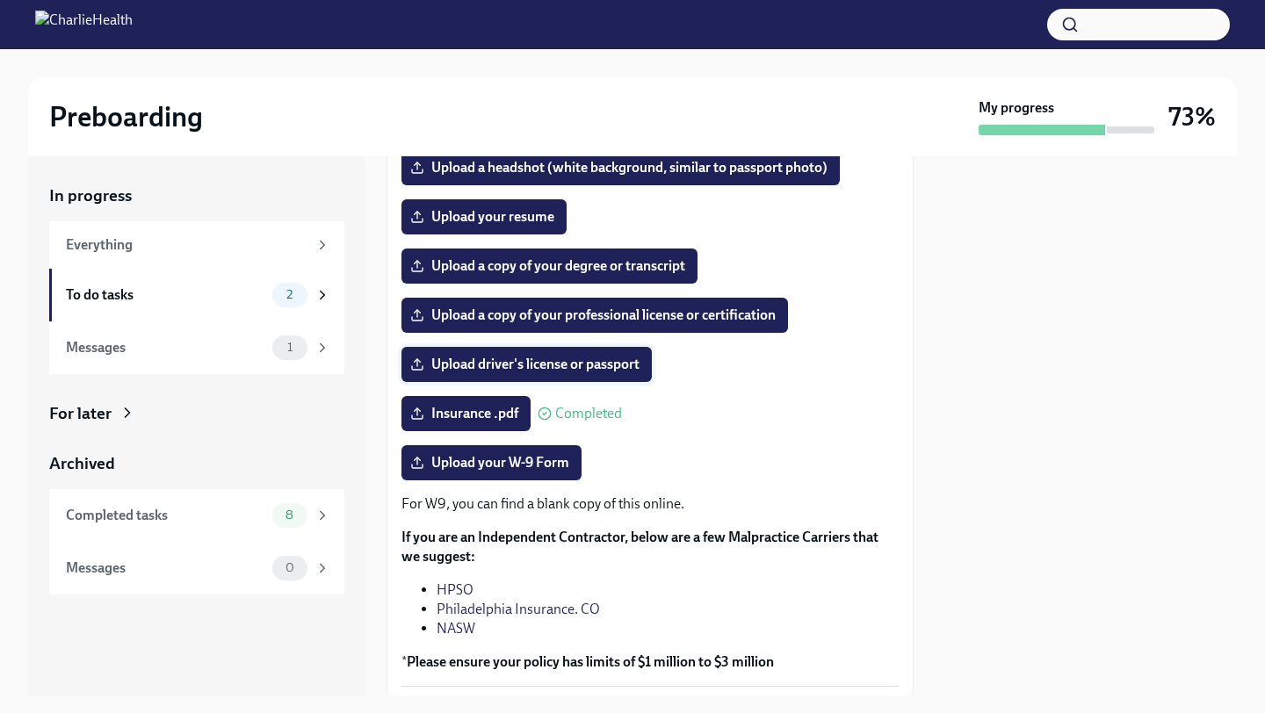
click at [0, 0] on input "Upload driver's license or passport" at bounding box center [0, 0] width 0 height 0
click at [518, 369] on span "Upload driver's license or passport" at bounding box center [527, 365] width 226 height 18
click at [0, 0] on input "Upload driver's license or passport" at bounding box center [0, 0] width 0 height 0
click at [479, 358] on span "Upload driver's license or passport" at bounding box center [527, 365] width 226 height 18
click at [0, 0] on input "Upload driver's license or passport" at bounding box center [0, 0] width 0 height 0
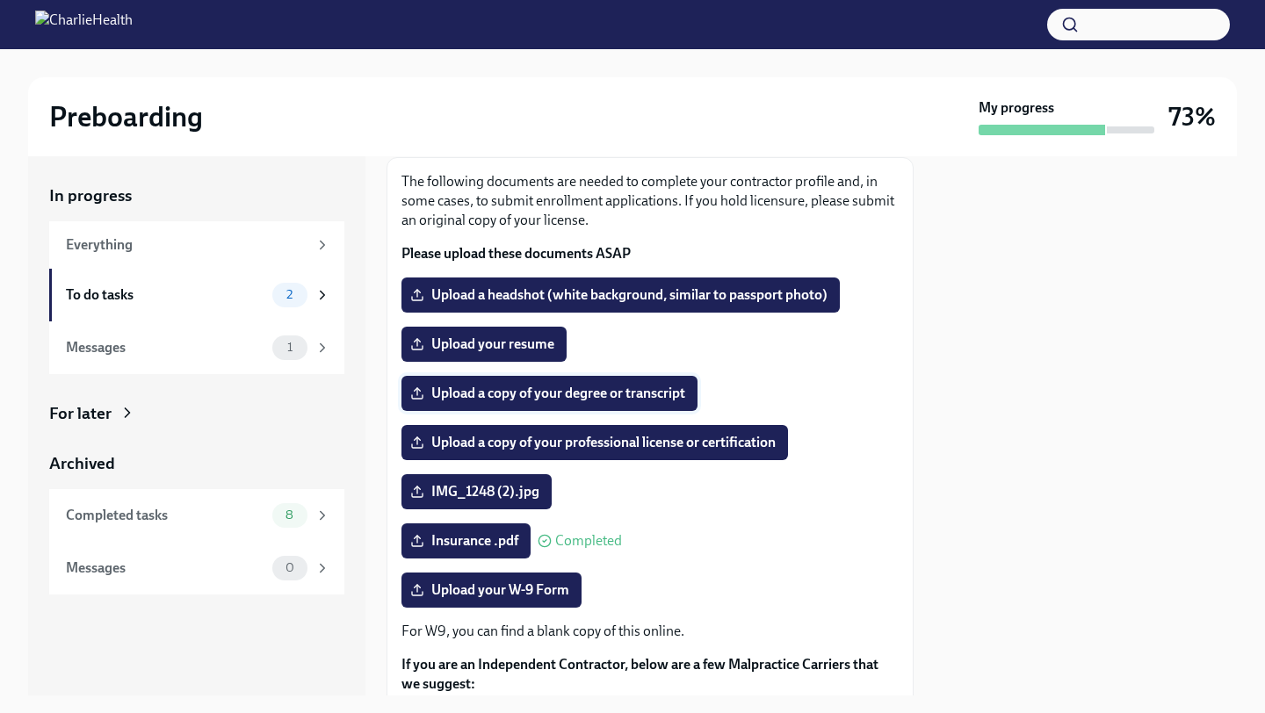
scroll to position [93, 0]
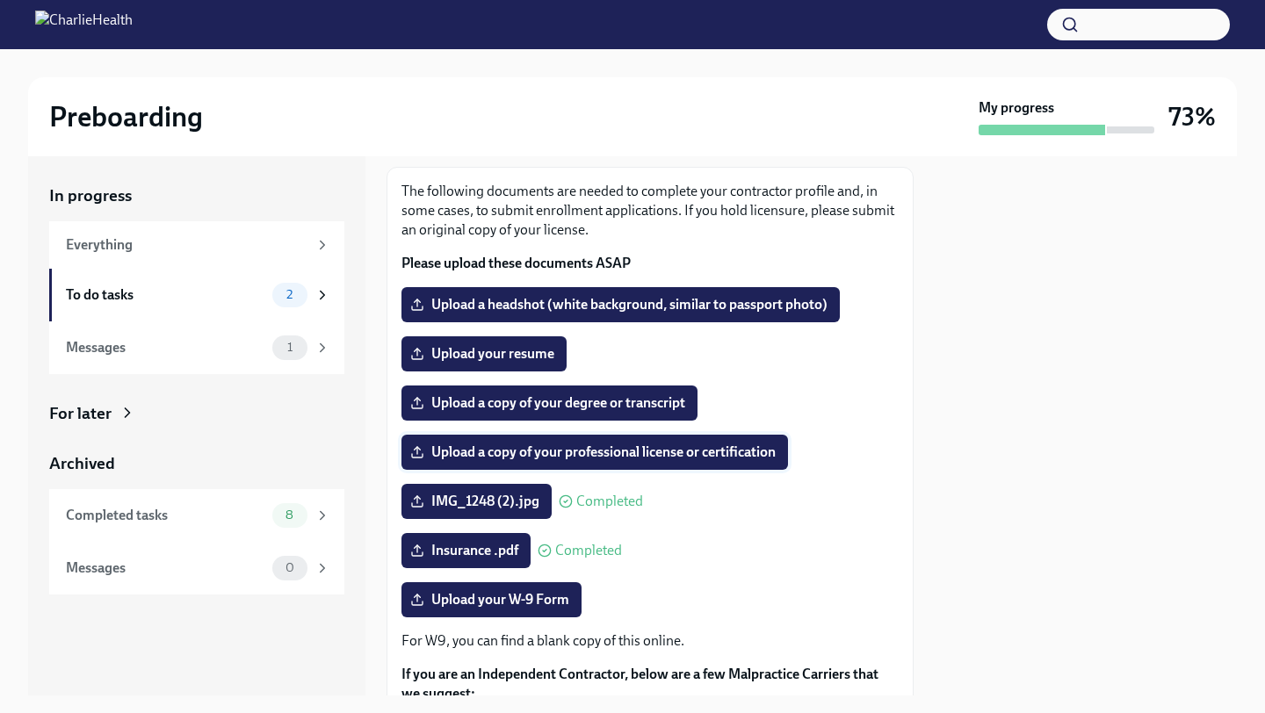
click at [608, 456] on span "Upload a copy of your professional license or certification" at bounding box center [595, 453] width 362 height 18
click at [0, 0] on input "Upload a copy of your professional license or certification" at bounding box center [0, 0] width 0 height 0
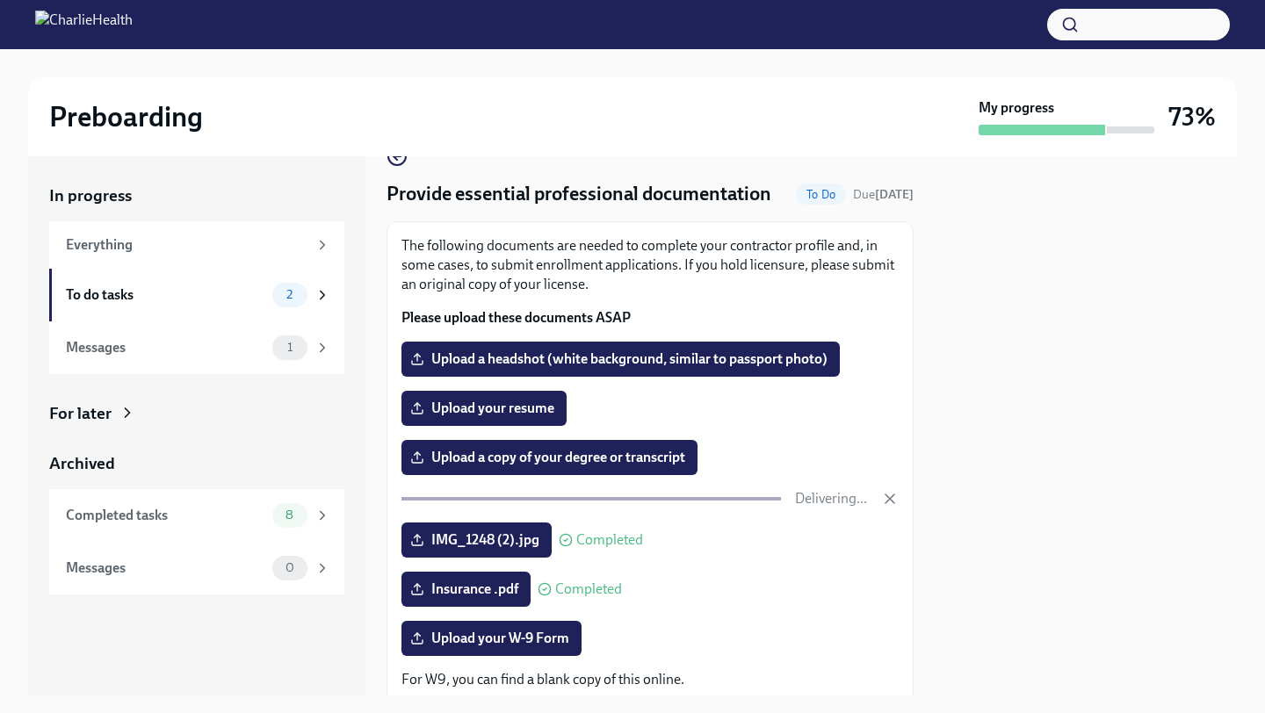
scroll to position [34, 0]
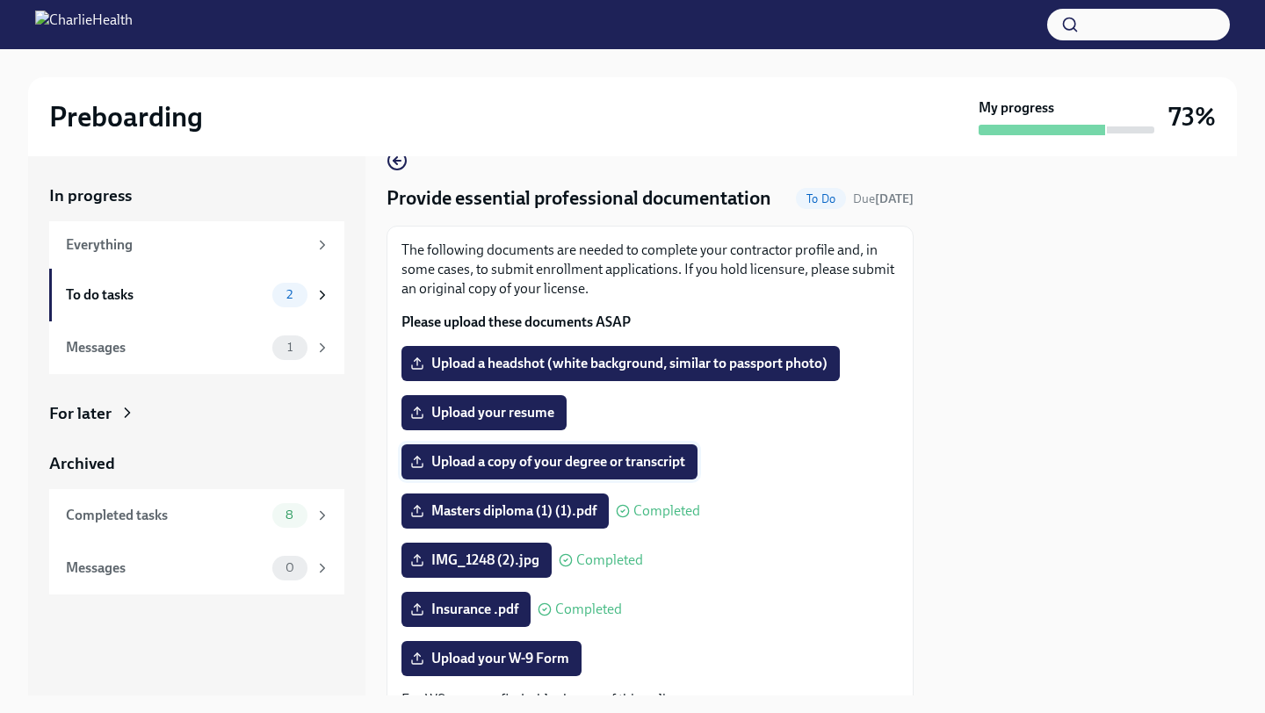
click at [481, 457] on span "Upload a copy of your degree or transcript" at bounding box center [549, 462] width 271 height 18
click at [0, 0] on input "Upload a copy of your degree or transcript" at bounding box center [0, 0] width 0 height 0
click at [502, 417] on span "Upload your resume" at bounding box center [484, 413] width 141 height 18
click at [0, 0] on input "Upload your resume" at bounding box center [0, 0] width 0 height 0
click at [520, 422] on label "Upload your resume" at bounding box center [483, 412] width 165 height 35
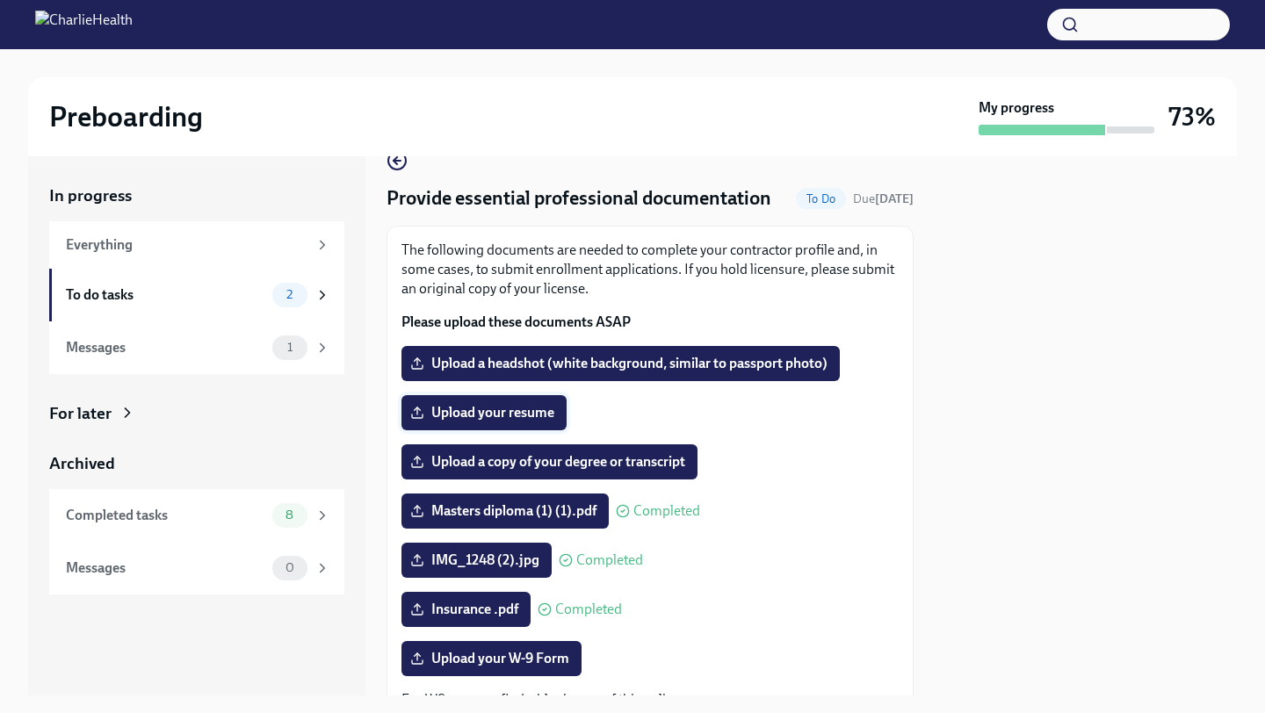
click at [0, 0] on input "Upload your resume" at bounding box center [0, 0] width 0 height 0
click at [528, 367] on span "Upload a headshot (white background, similar to passport photo)" at bounding box center [621, 364] width 414 height 18
click at [0, 0] on input "Upload a headshot (white background, similar to passport photo)" at bounding box center [0, 0] width 0 height 0
